Goal: Information Seeking & Learning: Learn about a topic

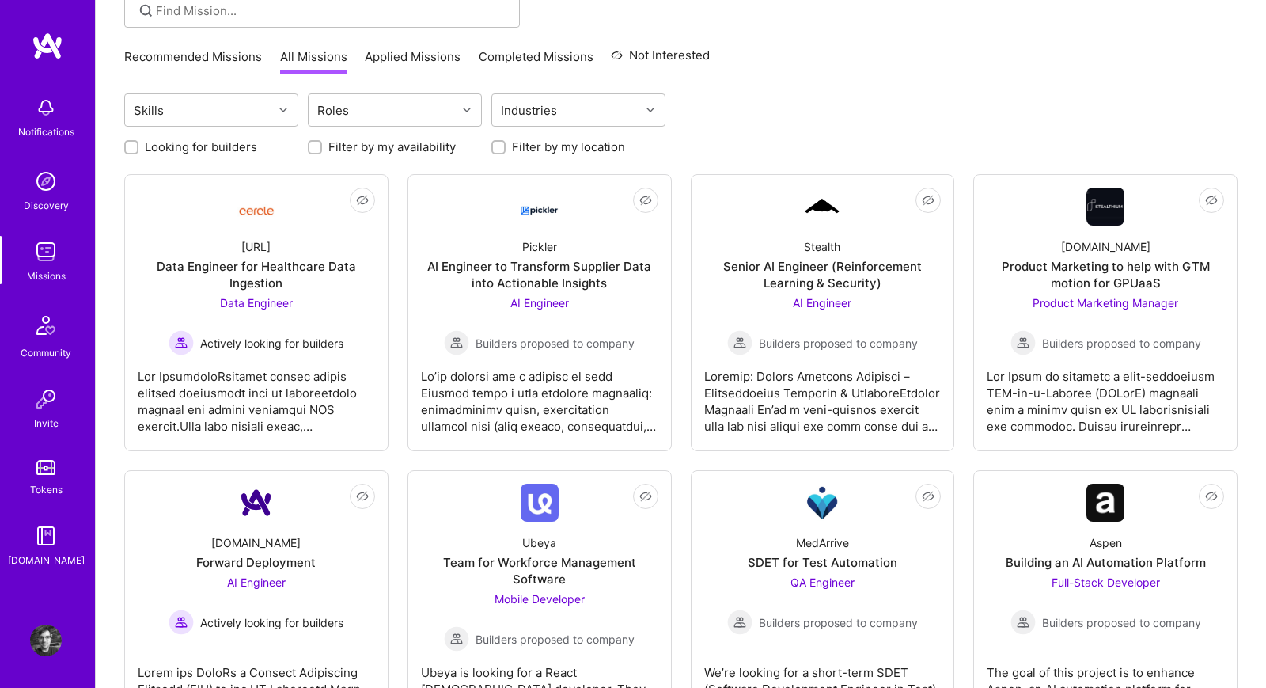
scroll to position [145, 0]
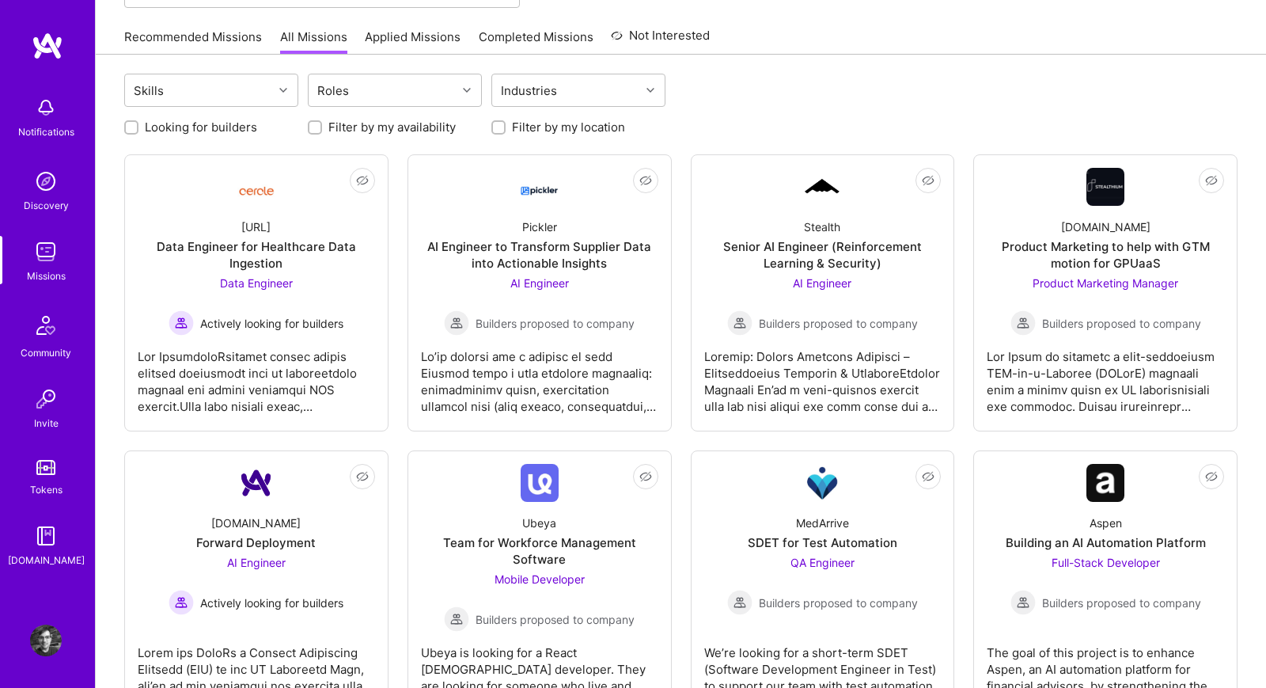
click at [206, 44] on link "Recommended Missions" at bounding box center [193, 41] width 138 height 26
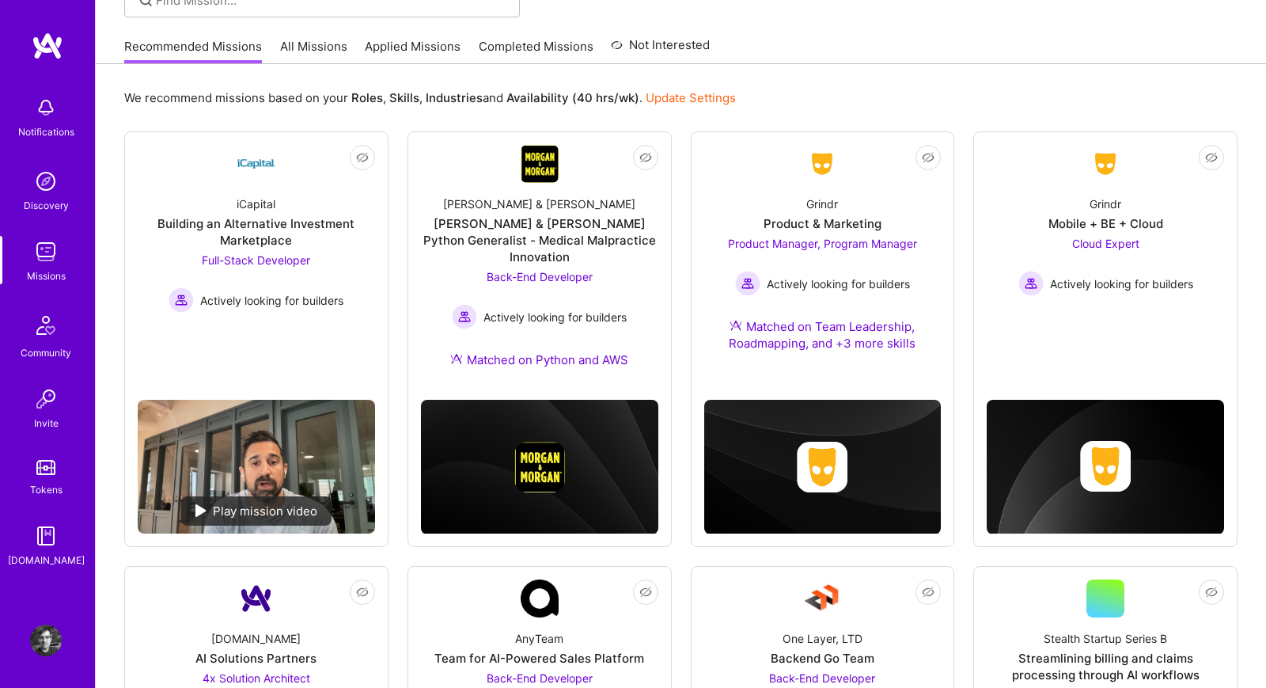
scroll to position [133, 0]
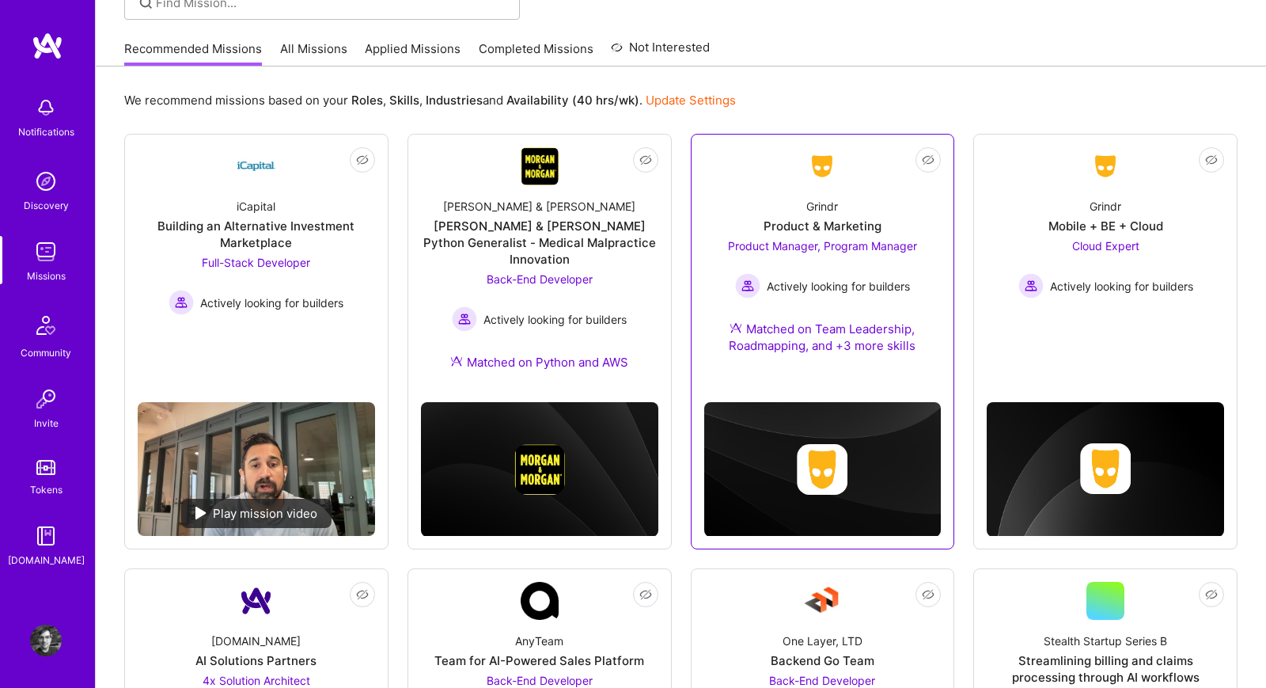
click at [739, 189] on div "Grindr Product & Marketing Product Manager, Program Manager Actively looking fo…" at bounding box center [822, 279] width 237 height 188
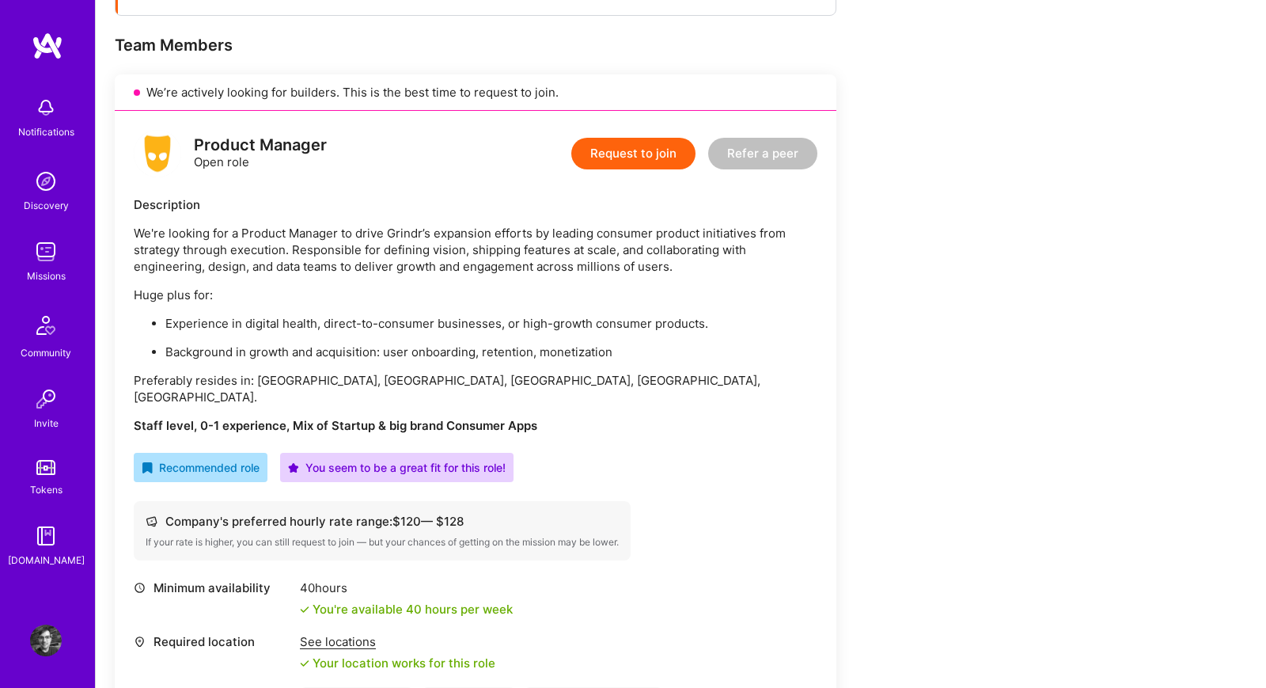
scroll to position [677, 0]
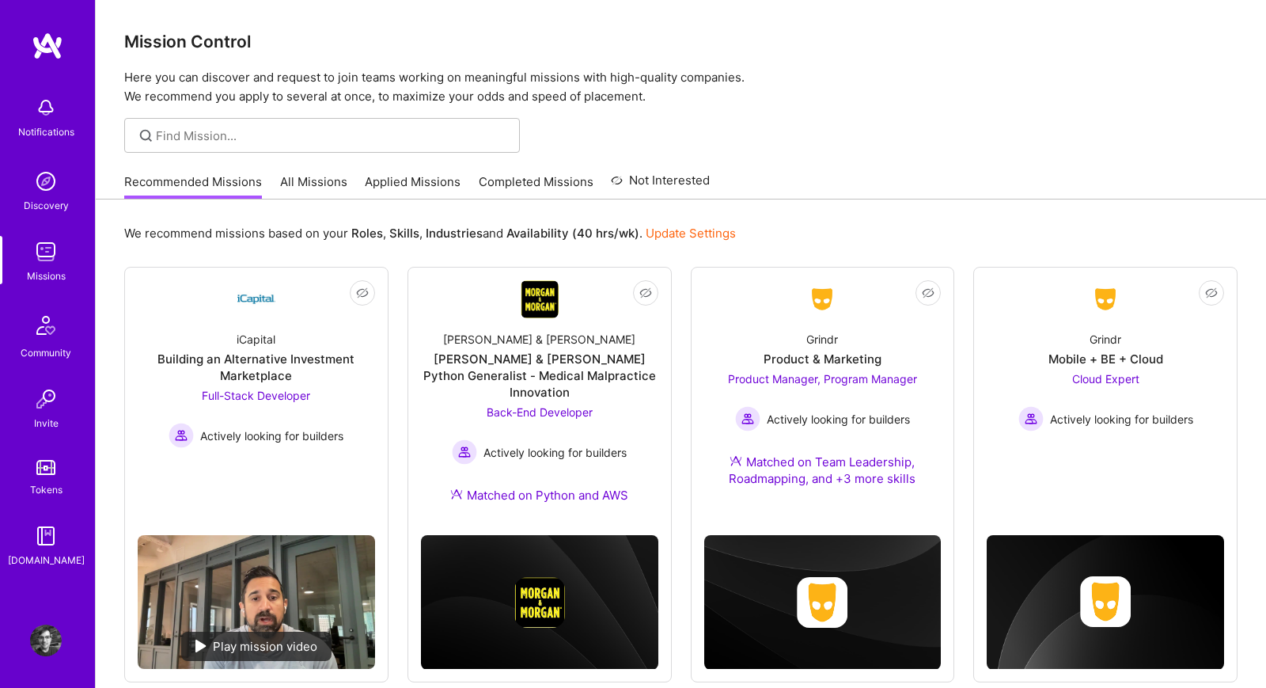
click at [305, 181] on link "All Missions" at bounding box center [313, 186] width 67 height 26
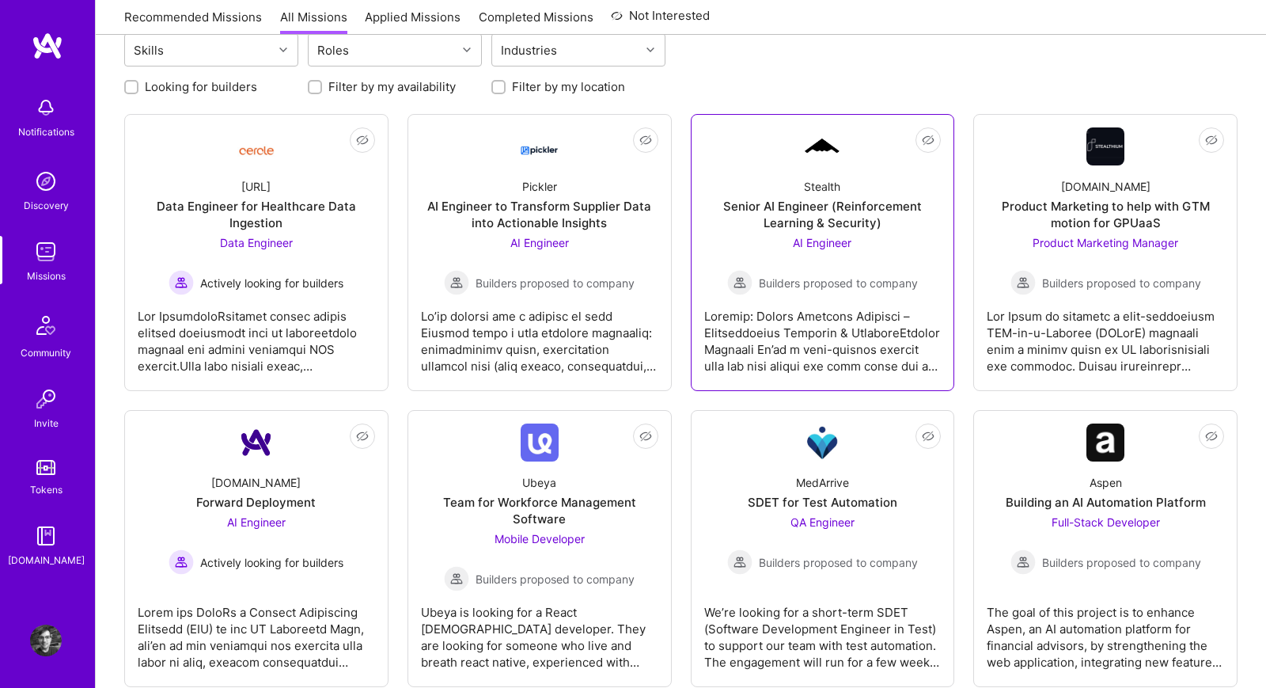
scroll to position [184, 0]
